Goal: Task Accomplishment & Management: Manage account settings

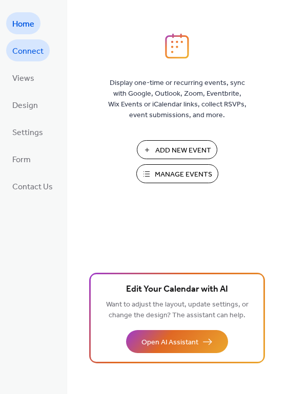
click at [41, 49] on span "Connect" at bounding box center [27, 52] width 31 height 16
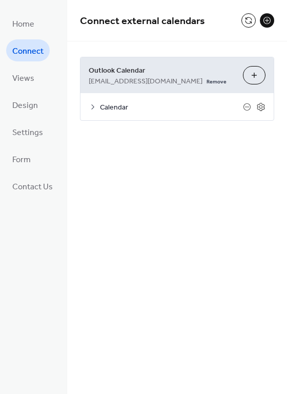
click at [118, 69] on span "Outlook Calendar" at bounding box center [162, 71] width 146 height 11
click at [227, 70] on span "Outlook Calendar" at bounding box center [162, 71] width 146 height 11
click at [258, 106] on icon at bounding box center [261, 107] width 8 height 8
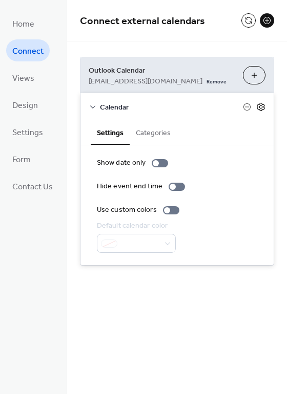
click at [258, 106] on icon at bounding box center [261, 107] width 8 height 8
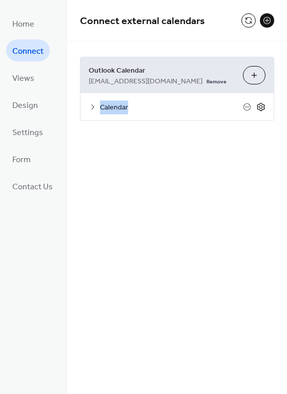
click at [258, 106] on icon at bounding box center [261, 107] width 8 height 8
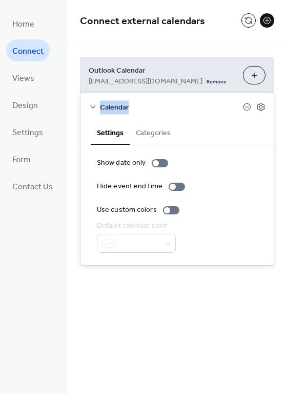
click at [151, 134] on button "Categories" at bounding box center [153, 132] width 47 height 24
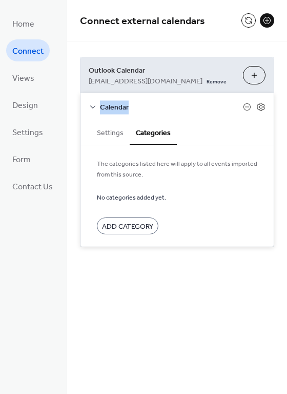
click at [115, 137] on button "Settings" at bounding box center [110, 132] width 39 height 24
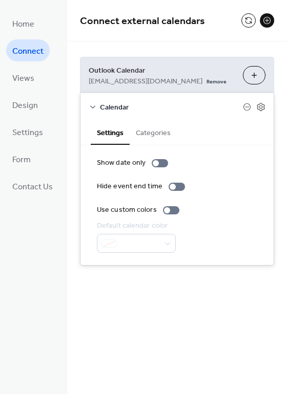
click at [152, 267] on div "Outlook Calendar HIRWICalendar@hirwellness.org Remove Choose Calendars Calendar…" at bounding box center [177, 161] width 220 height 240
click at [174, 73] on span "Outlook Calendar" at bounding box center [162, 71] width 146 height 11
click at [250, 82] on button "Choose Calendars" at bounding box center [254, 75] width 23 height 18
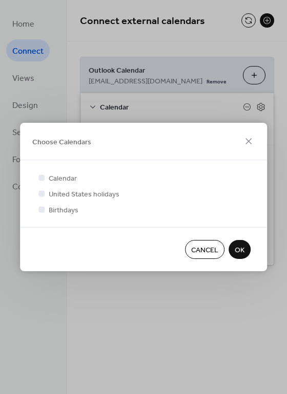
click at [203, 249] on span "Cancel" at bounding box center [204, 250] width 27 height 11
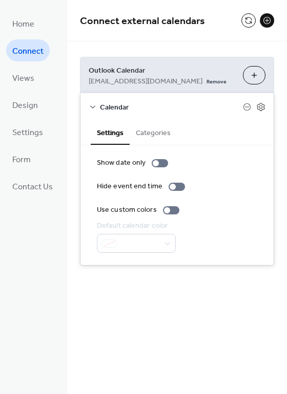
click at [197, 280] on div "Outlook Calendar HIRWICalendar@hirwellness.org Remove Choose Calendars Calendar…" at bounding box center [177, 161] width 220 height 240
click at [95, 106] on icon at bounding box center [93, 107] width 8 height 8
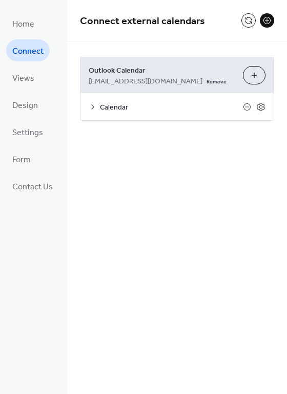
click at [266, 23] on button at bounding box center [267, 20] width 14 height 14
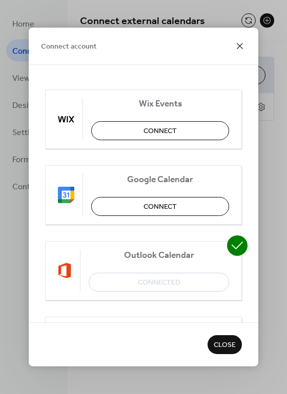
click at [242, 52] on icon at bounding box center [240, 46] width 12 height 12
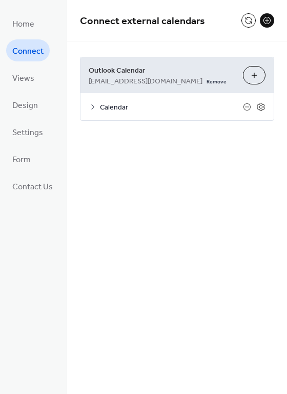
click at [121, 108] on span "Calendar" at bounding box center [171, 107] width 143 height 11
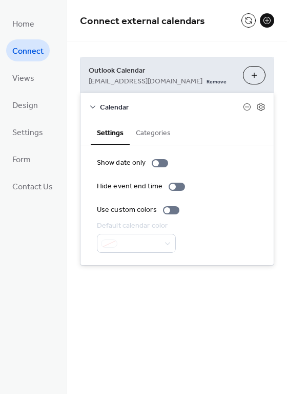
click at [121, 108] on span "Calendar" at bounding box center [171, 107] width 143 height 11
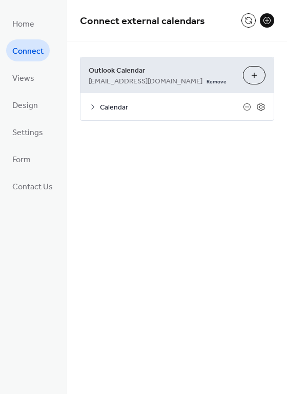
click at [257, 75] on button "Choose Calendars" at bounding box center [254, 75] width 23 height 18
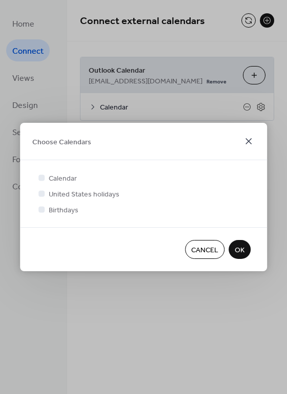
click at [249, 140] on icon at bounding box center [248, 141] width 12 height 12
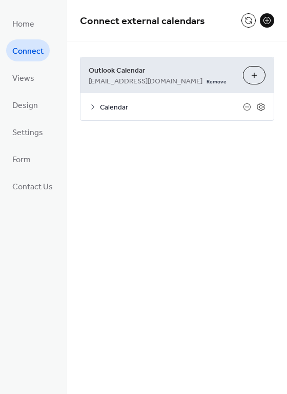
click at [228, 136] on div "Connect external calendars Outlook Calendar [EMAIL_ADDRESS][DOMAIN_NAME] Remove…" at bounding box center [177, 76] width 220 height 152
click at [160, 178] on div "Connect external calendars Outlook Calendar [EMAIL_ADDRESS][DOMAIN_NAME] Remove…" at bounding box center [177, 197] width 220 height 394
click at [189, 195] on div "Connect external calendars Outlook Calendar [EMAIL_ADDRESS][DOMAIN_NAME] Remove…" at bounding box center [177, 197] width 220 height 394
click at [209, 187] on div "Connect external calendars Outlook Calendar [EMAIL_ADDRESS][DOMAIN_NAME] Remove…" at bounding box center [177, 197] width 220 height 394
click at [186, 141] on div "Connect external calendars Outlook Calendar [EMAIL_ADDRESS][DOMAIN_NAME] Remove…" at bounding box center [177, 76] width 220 height 152
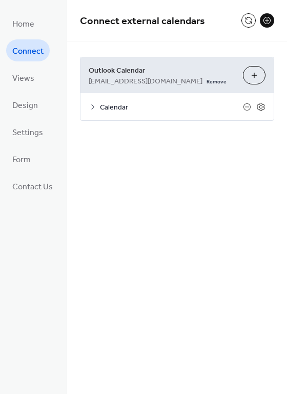
click at [132, 109] on span "Calendar" at bounding box center [171, 107] width 143 height 11
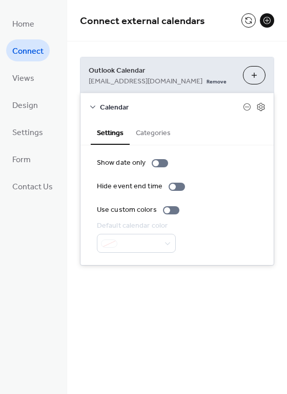
click at [132, 109] on span "Calendar" at bounding box center [171, 107] width 143 height 11
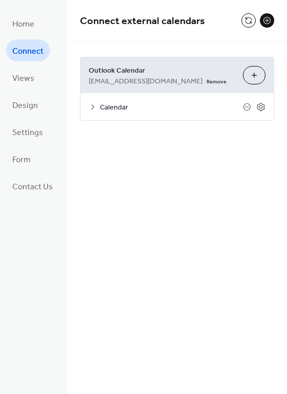
drag, startPoint x: 88, startPoint y: 79, endPoint x: 189, endPoint y: 84, distance: 101.5
click at [189, 84] on div "HIRWICalendar@hirwellness.org Remove" at bounding box center [162, 80] width 146 height 11
copy span "[EMAIL_ADDRESS][DOMAIN_NAME]"
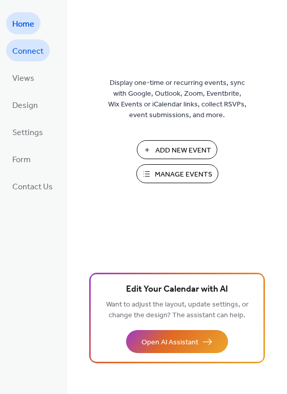
click at [34, 50] on span "Connect" at bounding box center [27, 52] width 31 height 16
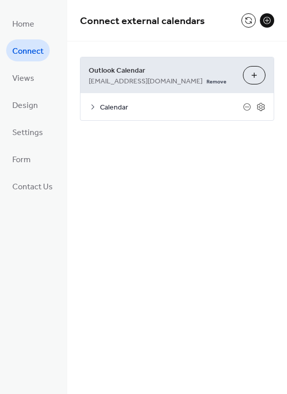
click at [154, 90] on div "Outlook Calendar [EMAIL_ADDRESS][DOMAIN_NAME] Remove Choose Calendars" at bounding box center [176, 75] width 193 height 36
click at [154, 86] on span "[EMAIL_ADDRESS][DOMAIN_NAME]" at bounding box center [146, 81] width 114 height 11
click at [195, 103] on span "Calendar" at bounding box center [171, 107] width 143 height 11
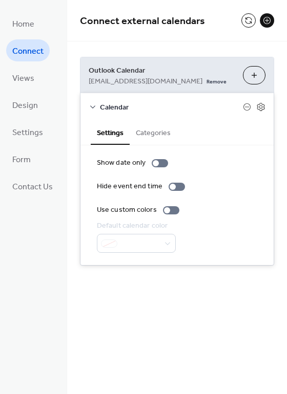
click at [169, 111] on span "Calendar" at bounding box center [171, 107] width 143 height 11
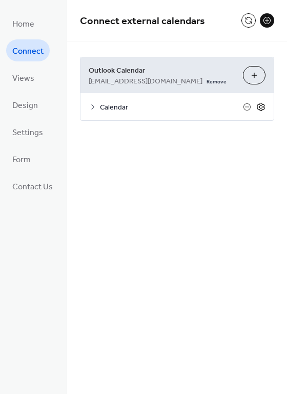
click at [257, 109] on icon at bounding box center [260, 106] width 9 height 9
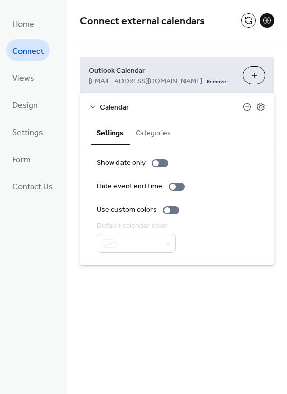
click at [157, 309] on div "Connect external calendars Outlook Calendar [EMAIL_ADDRESS][DOMAIN_NAME] Remove…" at bounding box center [177, 197] width 220 height 394
click at [206, 80] on link "Remove" at bounding box center [216, 80] width 20 height 11
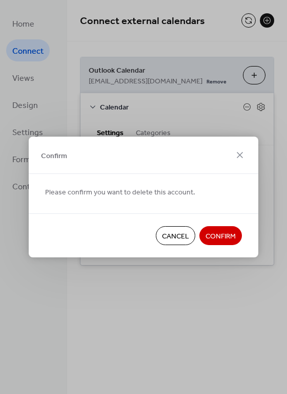
click at [223, 237] on span "Confirm" at bounding box center [220, 237] width 30 height 11
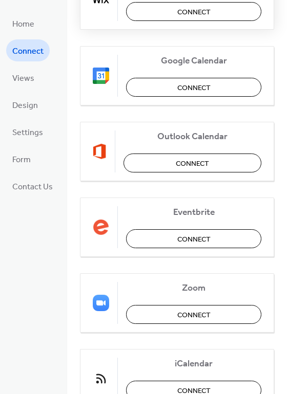
scroll to position [164, 0]
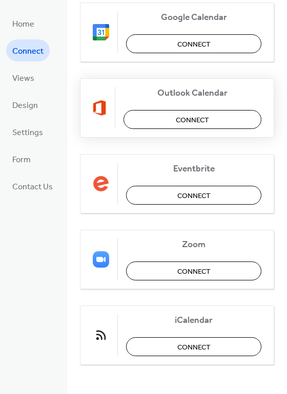
click at [186, 125] on span "Connect" at bounding box center [192, 120] width 33 height 11
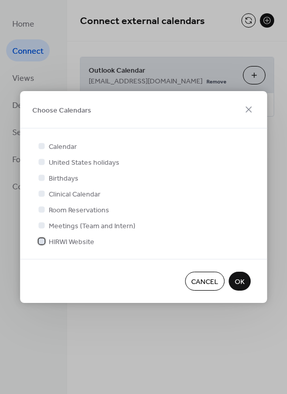
click at [43, 242] on div at bounding box center [41, 241] width 6 height 6
click at [238, 278] on span "OK" at bounding box center [240, 282] width 10 height 11
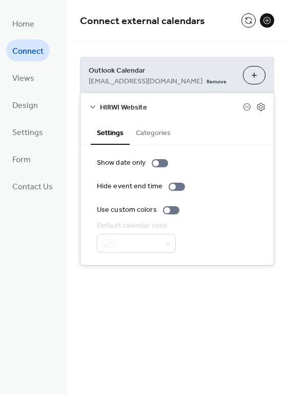
click at [213, 277] on div "Outlook Calendar [EMAIL_ADDRESS][DOMAIN_NAME] Remove Choose Calendars HIRWI Web…" at bounding box center [177, 161] width 220 height 240
click at [100, 109] on span "HIRWI Website" at bounding box center [171, 107] width 143 height 11
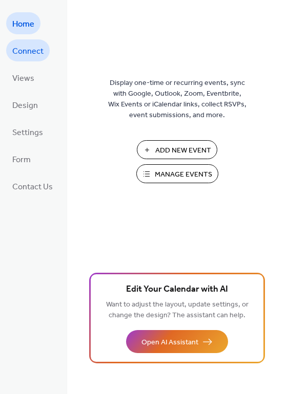
click at [28, 50] on span "Connect" at bounding box center [27, 52] width 31 height 16
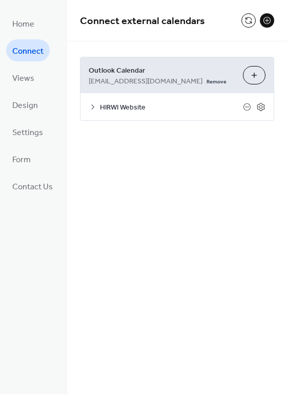
click at [113, 107] on span "HIRWI Website" at bounding box center [171, 107] width 143 height 11
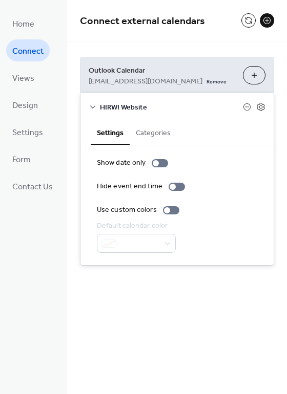
click at [161, 132] on button "Categories" at bounding box center [153, 132] width 47 height 24
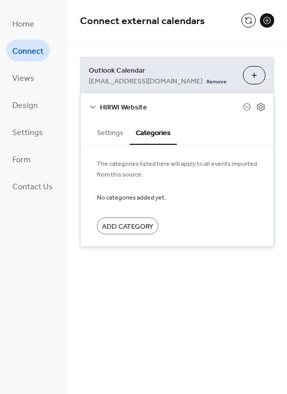
click at [102, 134] on button "Settings" at bounding box center [110, 132] width 39 height 24
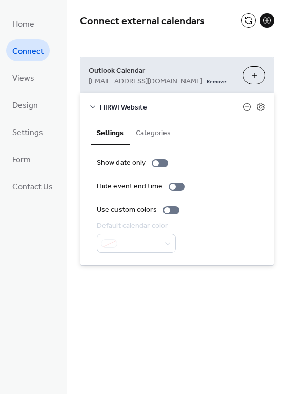
click at [253, 75] on button "Choose Calendars" at bounding box center [254, 75] width 23 height 18
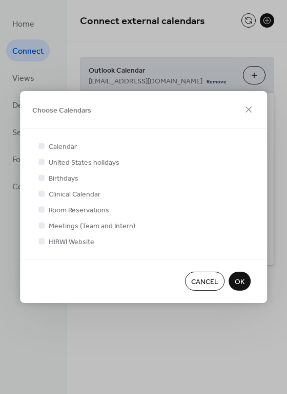
click at [241, 282] on span "OK" at bounding box center [240, 282] width 10 height 11
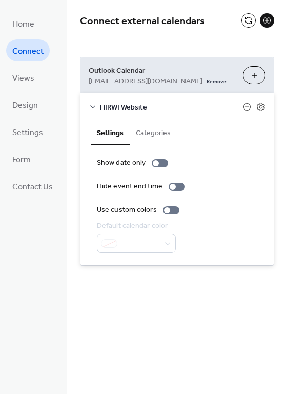
click at [254, 75] on button "Choose Calendars" at bounding box center [254, 75] width 23 height 18
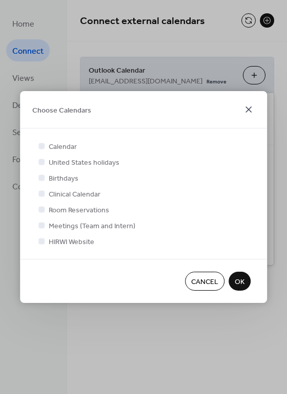
click at [248, 109] on icon at bounding box center [248, 110] width 6 height 6
